Goal: Information Seeking & Learning: Check status

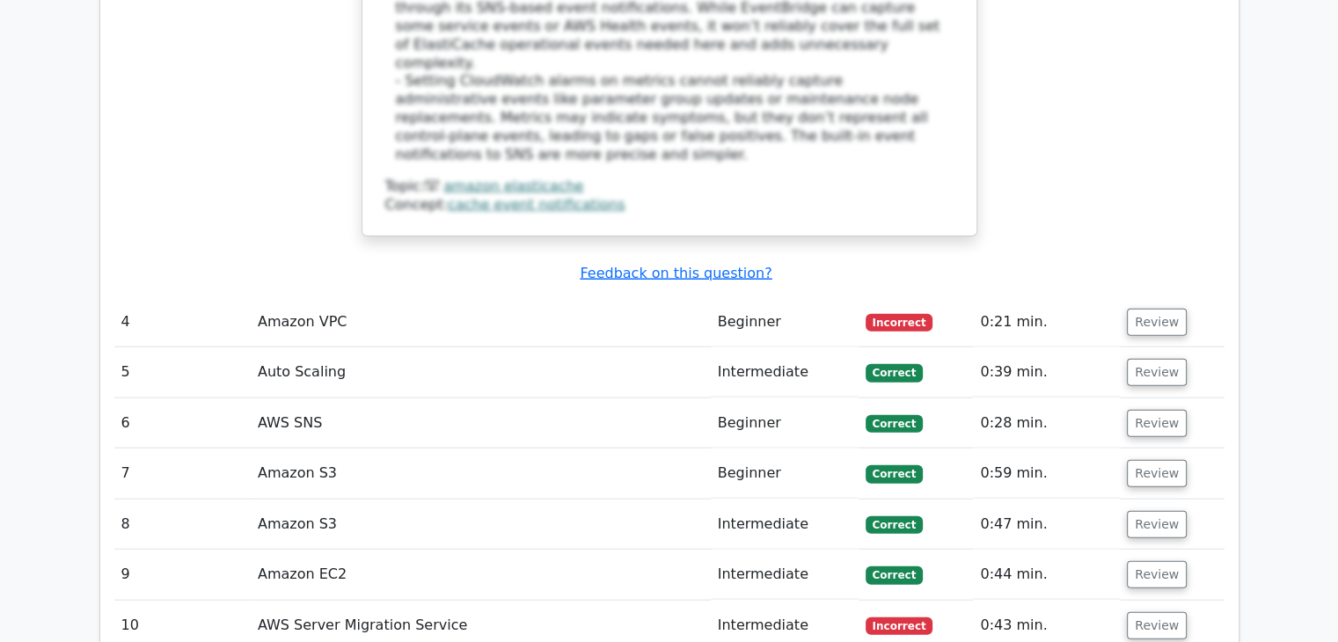
scroll to position [0, 11]
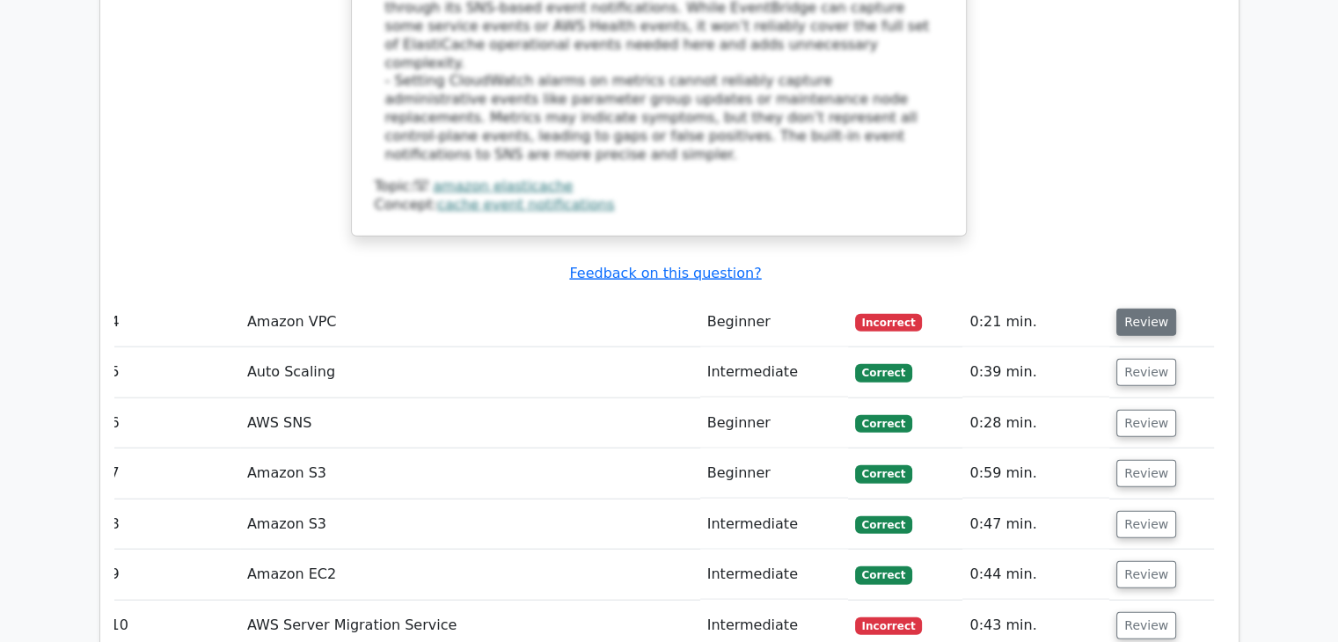
click at [1149, 309] on button "Review" at bounding box center [1147, 322] width 60 height 27
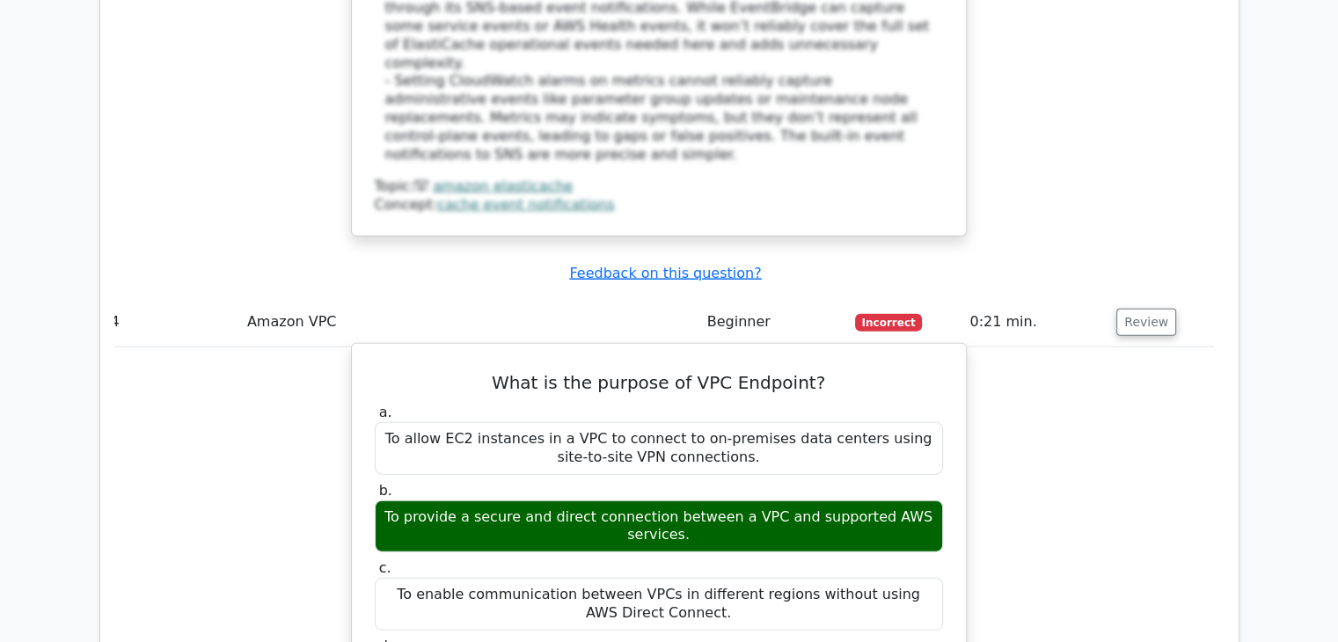
drag, startPoint x: 488, startPoint y: 338, endPoint x: 542, endPoint y: 370, distance: 62.8
click at [542, 578] on div "To enable communication between VPCs in different regions without using AWS Dir…" at bounding box center [659, 604] width 568 height 53
click at [780, 578] on div "To enable communication between VPCs in different regions without using AWS Dir…" at bounding box center [659, 604] width 568 height 53
click at [758, 578] on div "To enable communication between VPCs in different regions without using AWS Dir…" at bounding box center [659, 604] width 568 height 53
click at [619, 578] on div "To enable communication between VPCs in different regions without using AWS Dir…" at bounding box center [659, 604] width 568 height 53
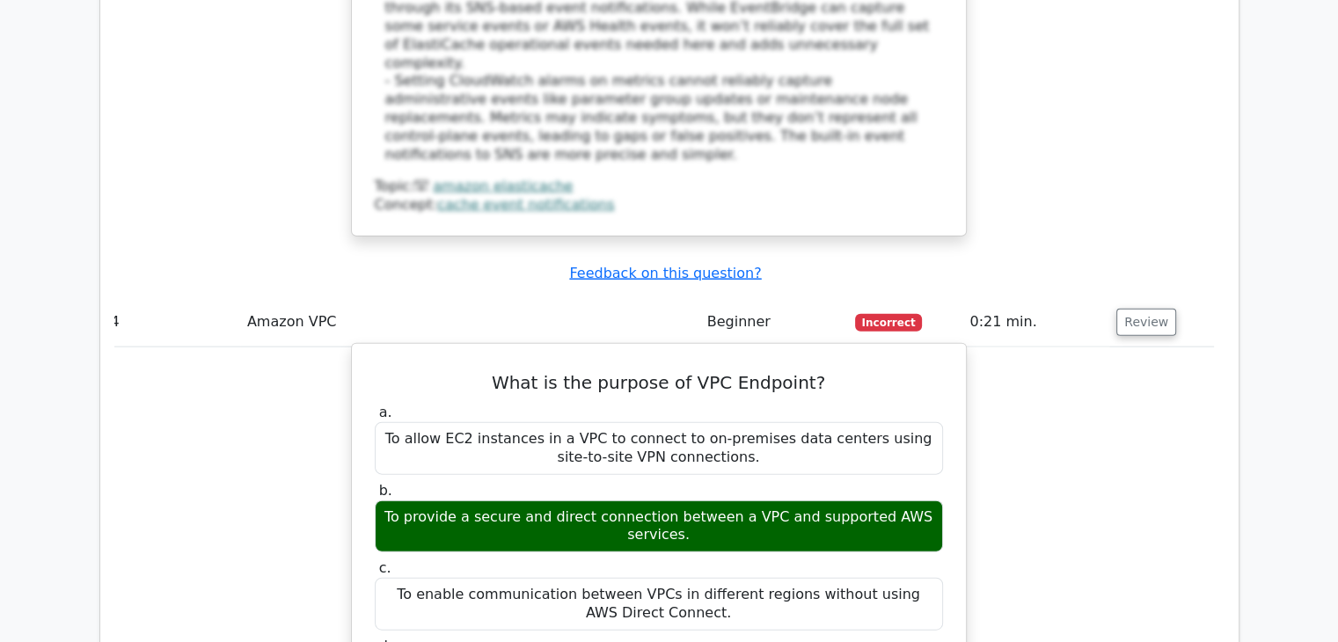
click at [584, 560] on label "c. To enable communication between VPCs in different regions without using AWS …" at bounding box center [659, 595] width 568 height 70
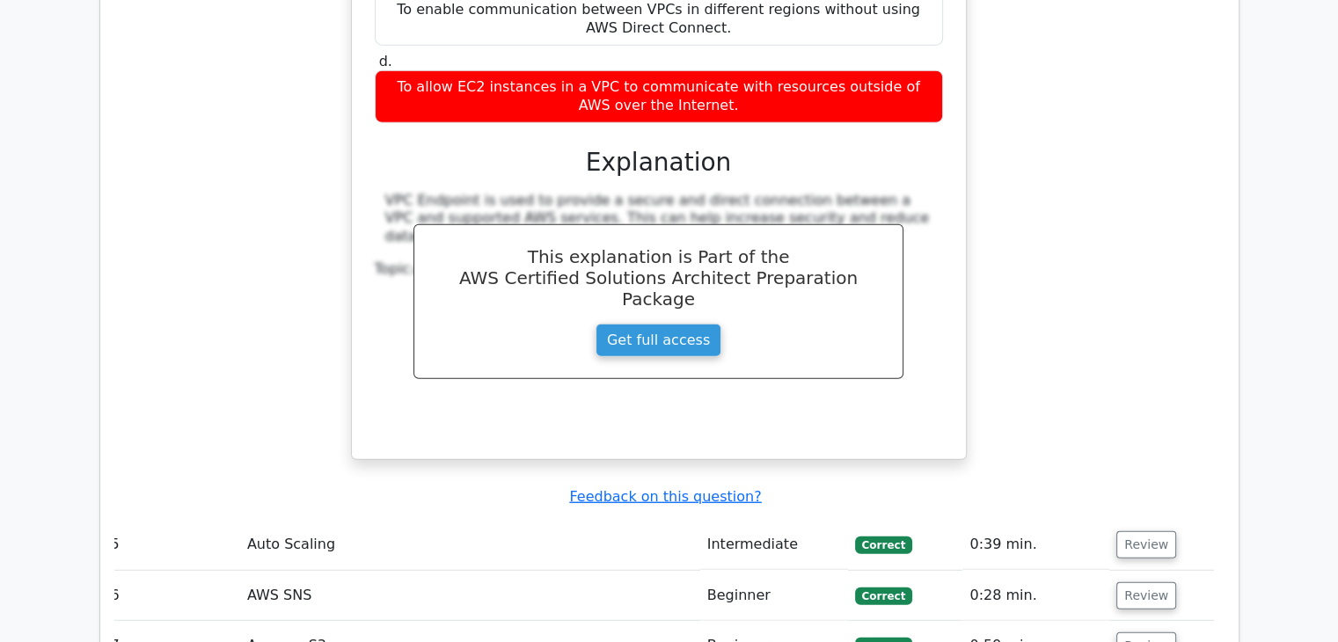
scroll to position [4594, 0]
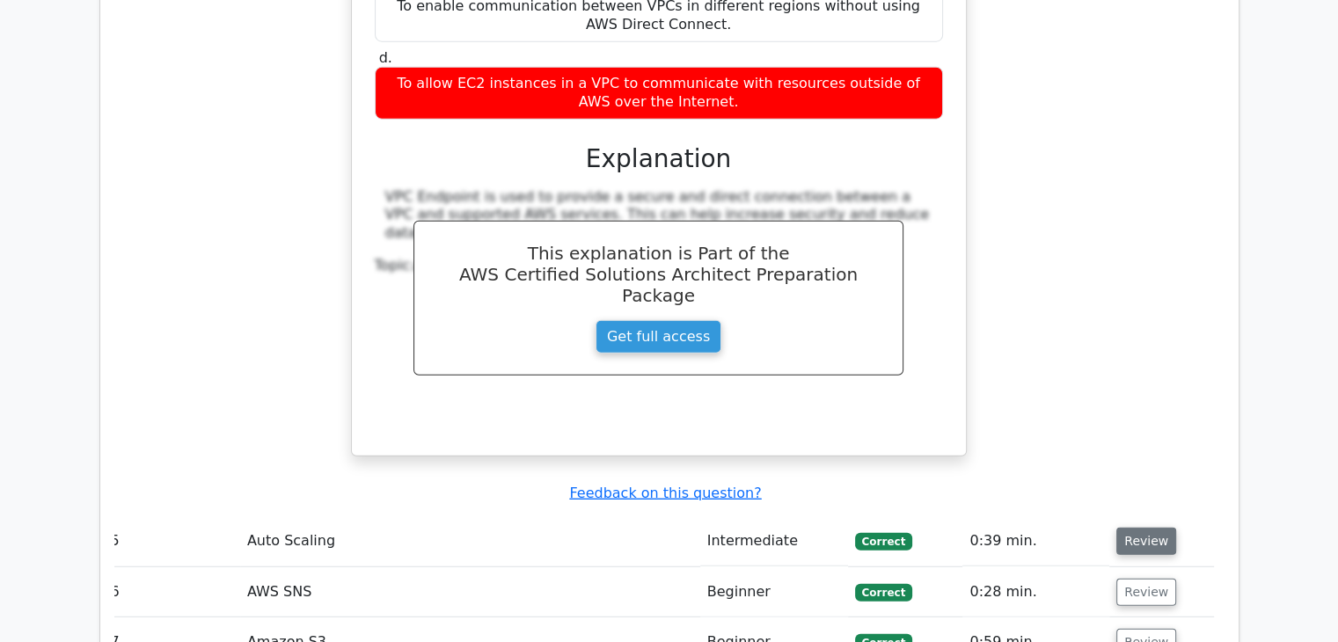
click at [1126, 528] on button "Review" at bounding box center [1147, 541] width 60 height 27
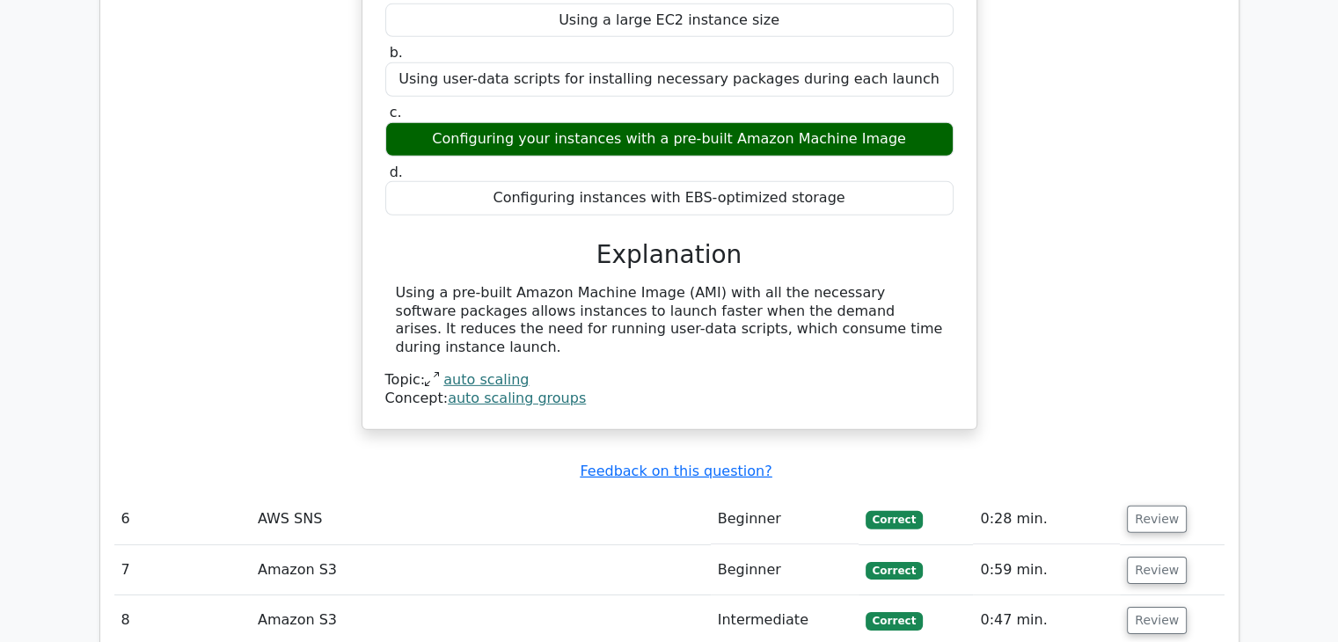
scroll to position [0, 0]
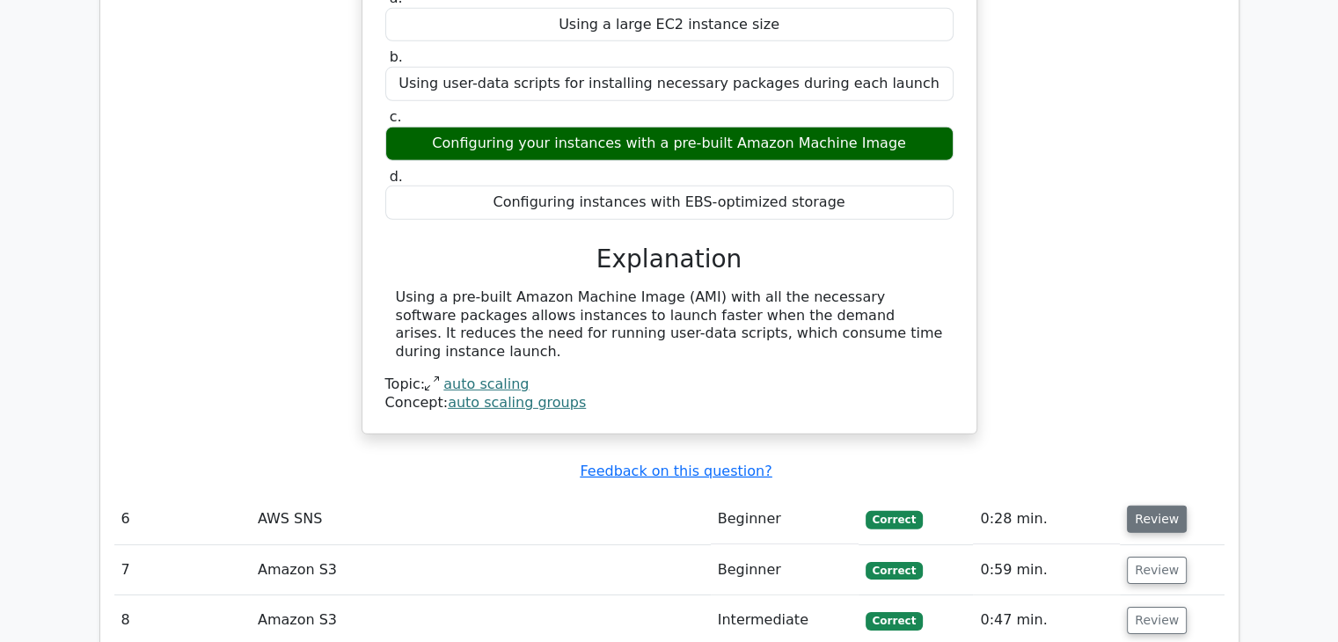
click at [1162, 506] on button "Review" at bounding box center [1157, 519] width 60 height 27
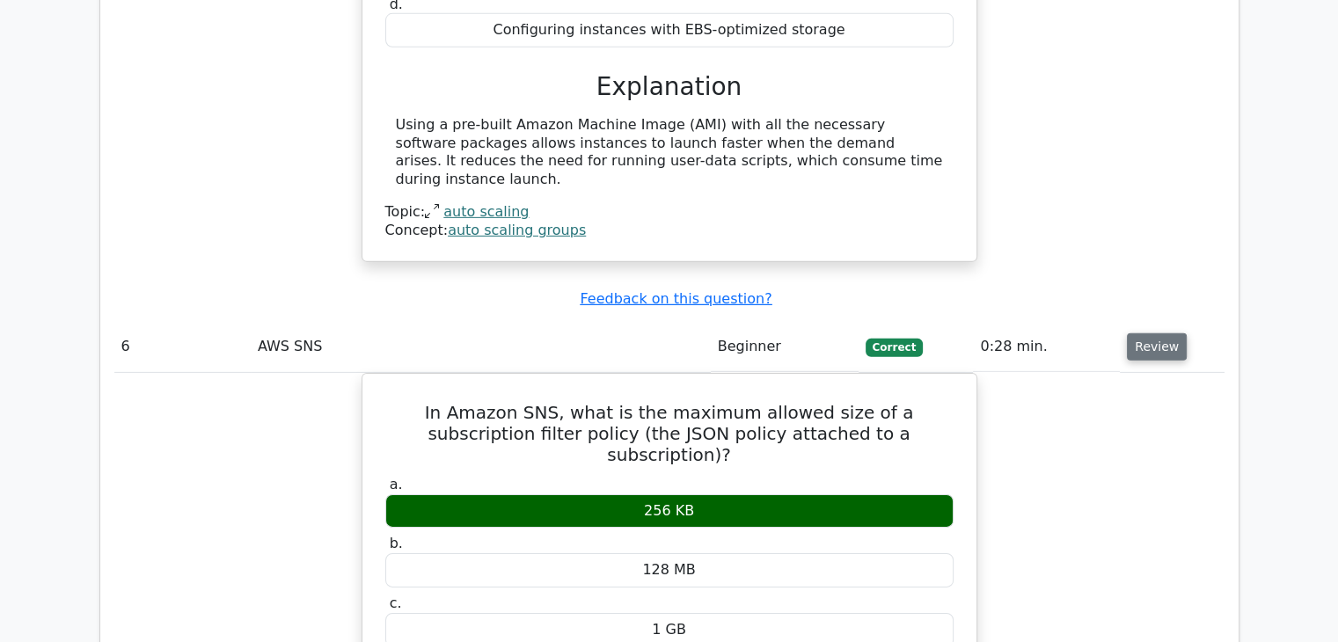
scroll to position [5501, 0]
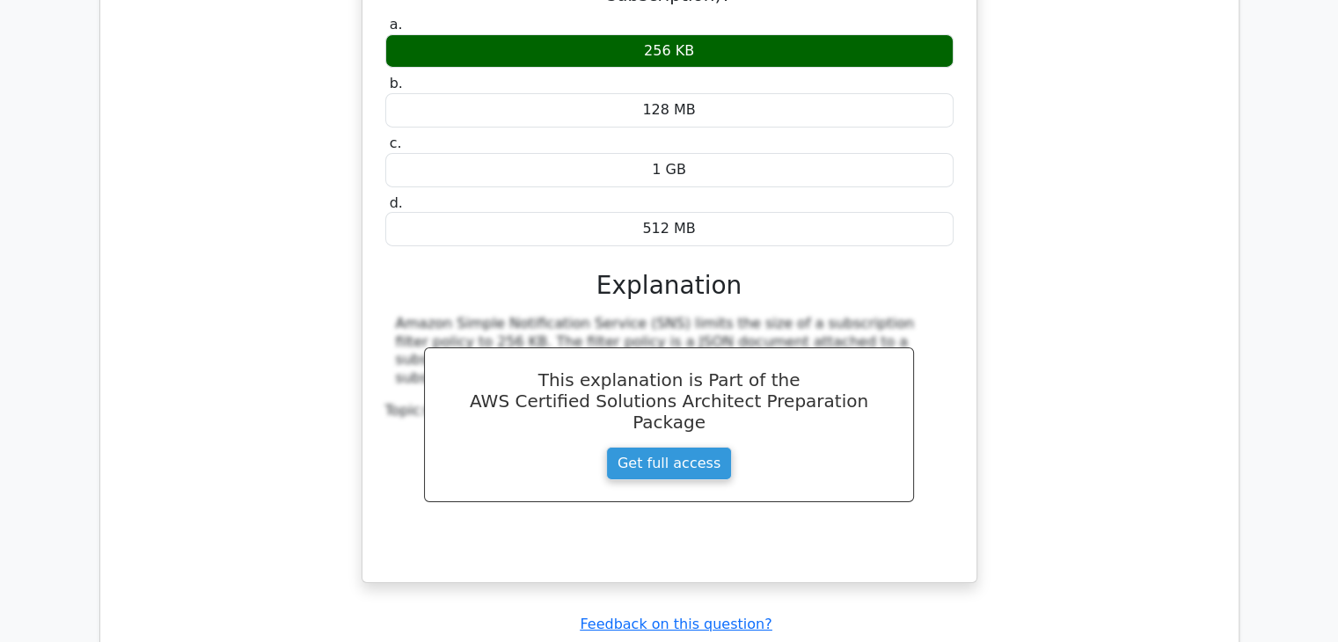
scroll to position [5956, 0]
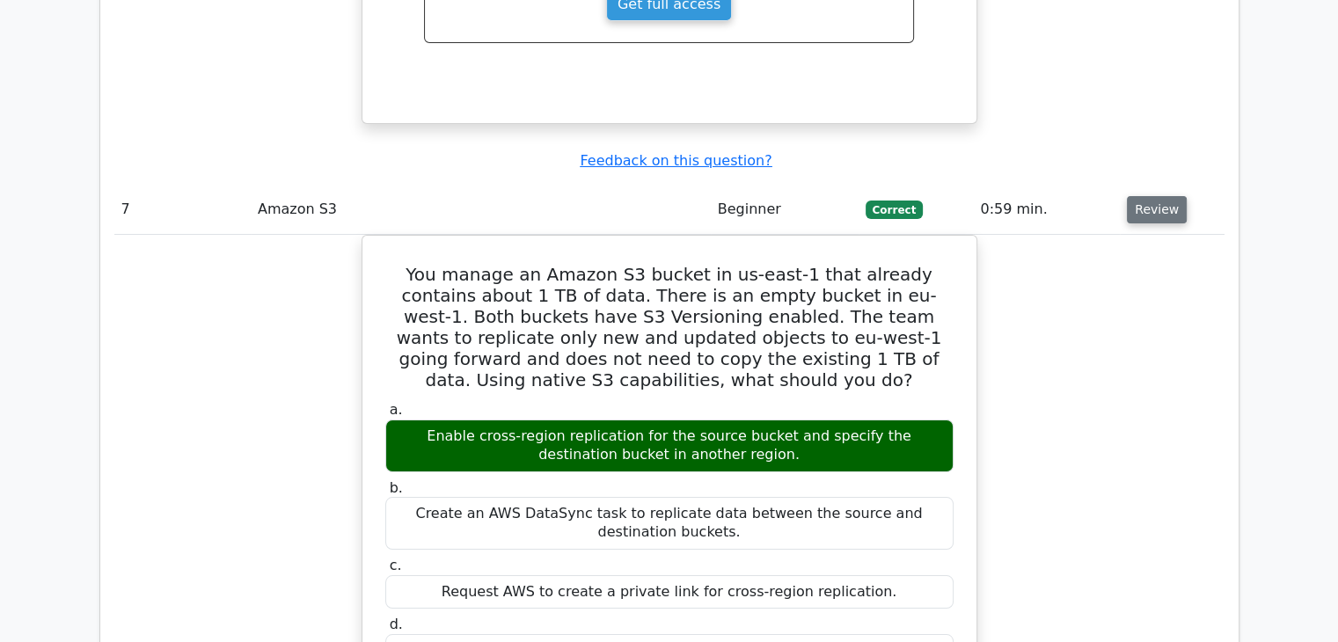
scroll to position [6414, 0]
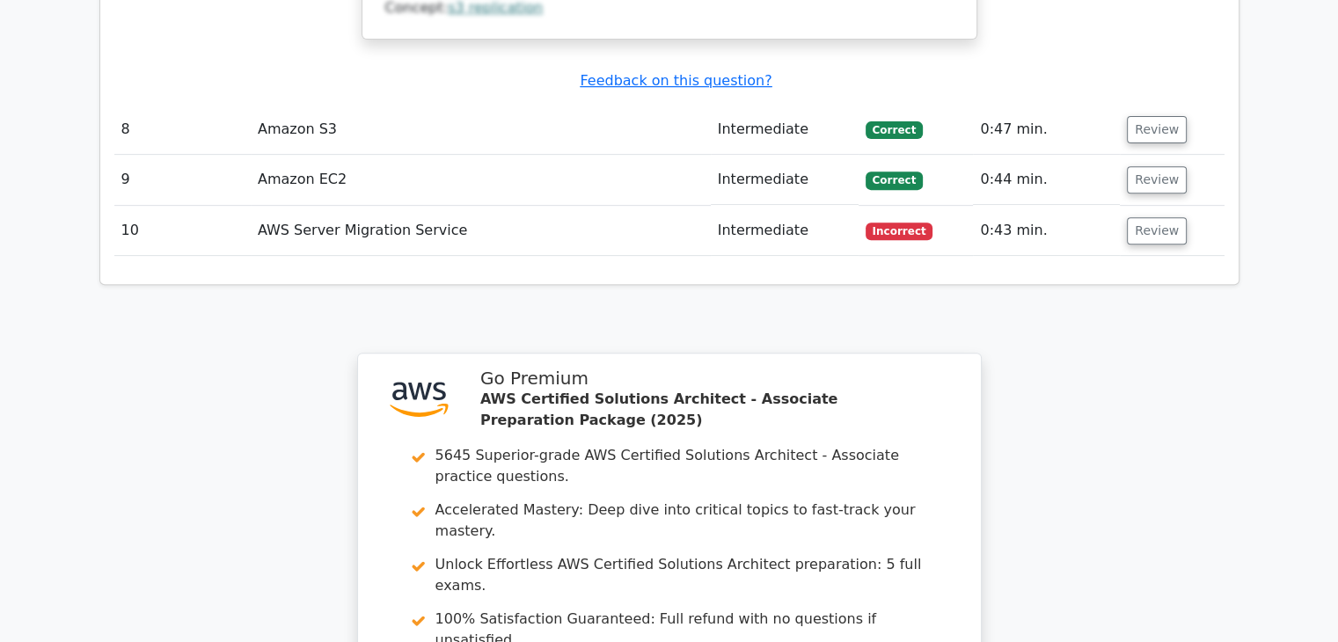
scroll to position [7498, 0]
